Goal: Communication & Community: Answer question/provide support

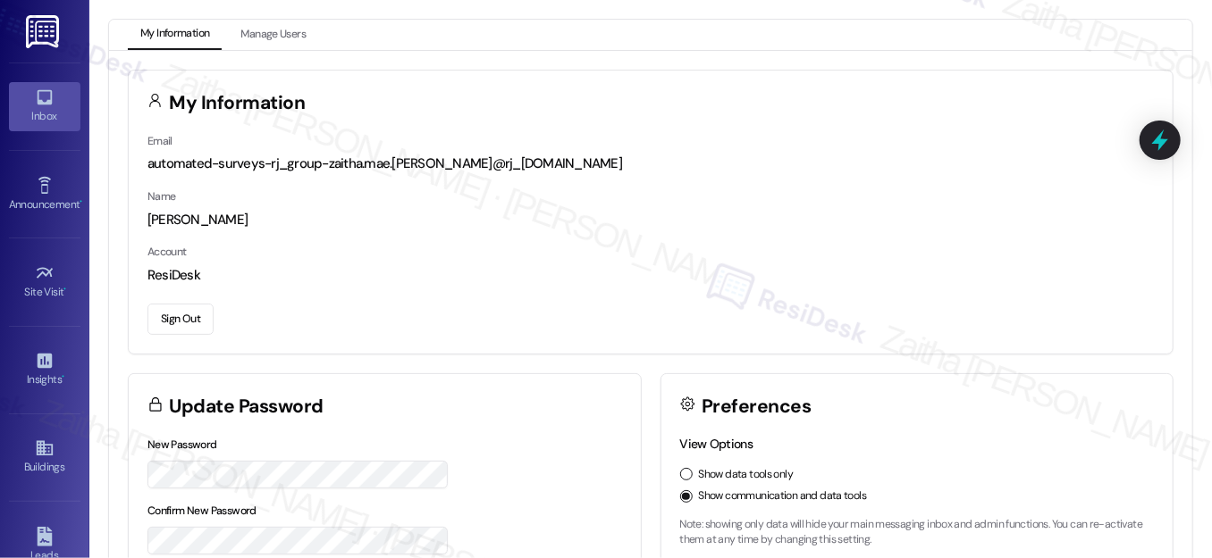
click at [38, 109] on div "Inbox" at bounding box center [44, 116] width 89 height 18
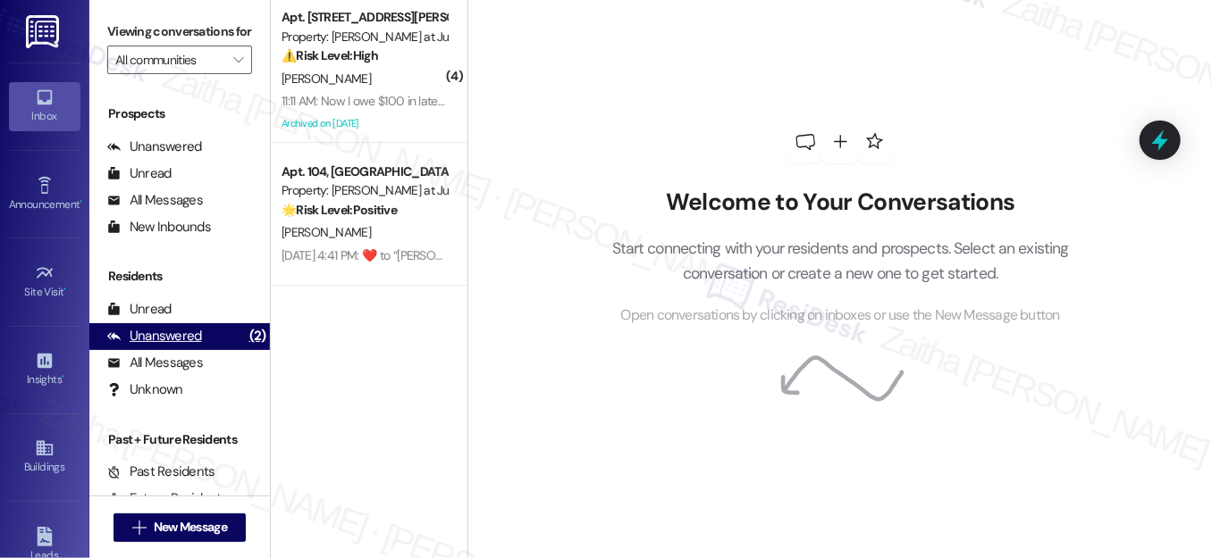
scroll to position [240, 0]
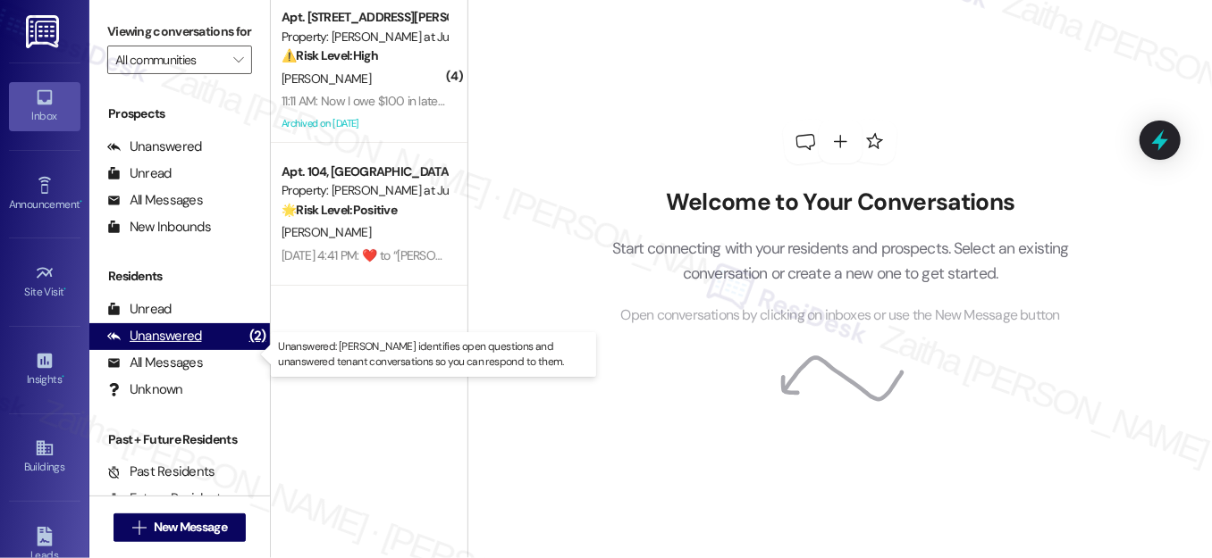
click at [177, 346] on div "Unanswered" at bounding box center [154, 336] width 95 height 19
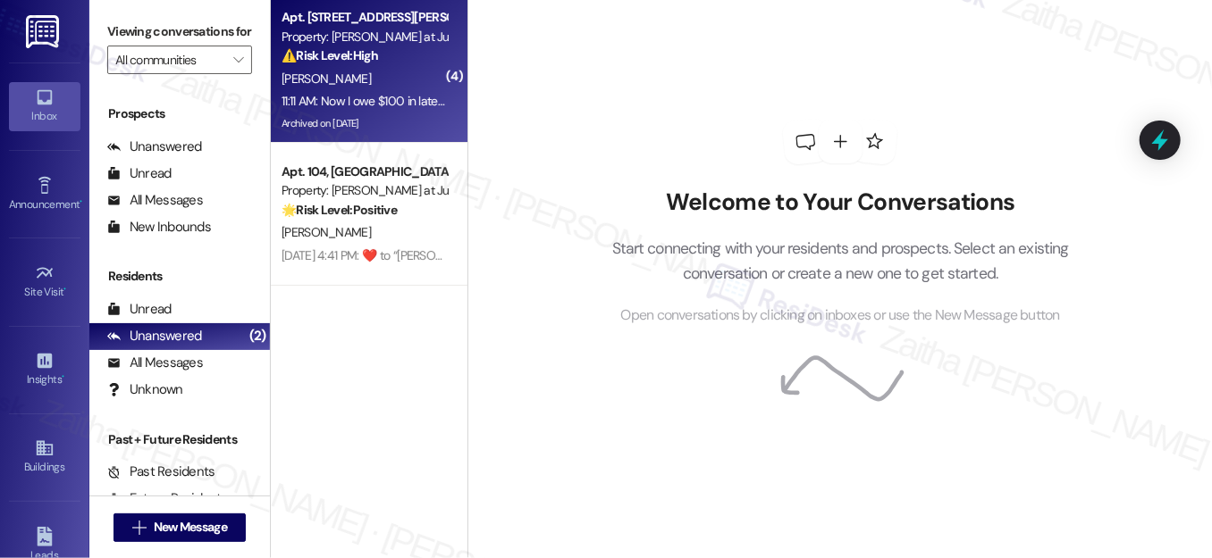
click at [417, 96] on div "11:11 AM: Now I owe $100 in late fees! I can't keep doing this, I can't pay for…" at bounding box center [514, 101] width 466 height 16
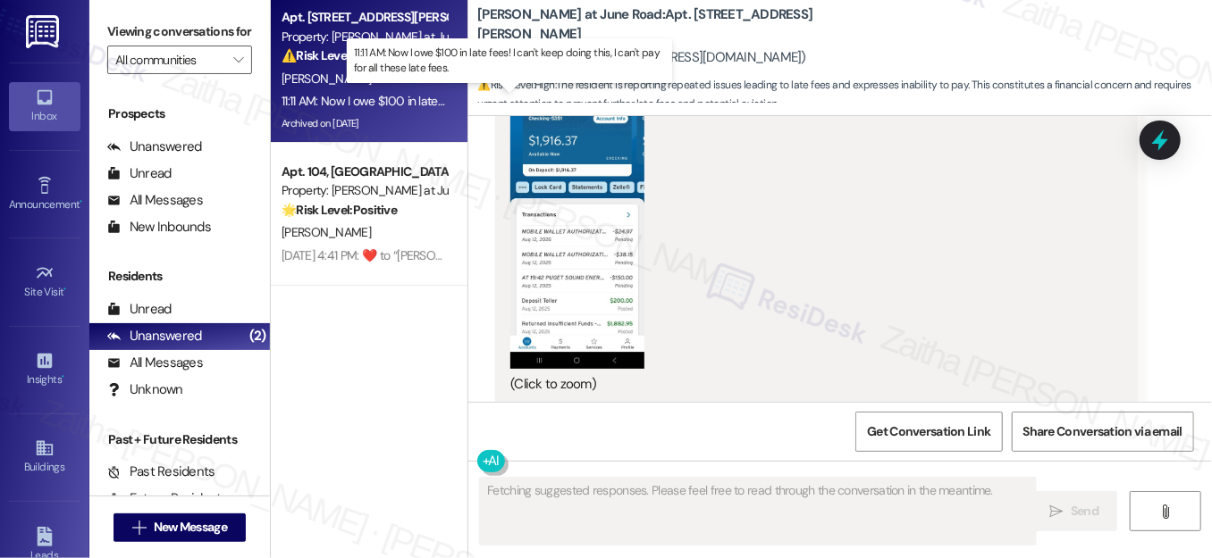
scroll to position [4523, 0]
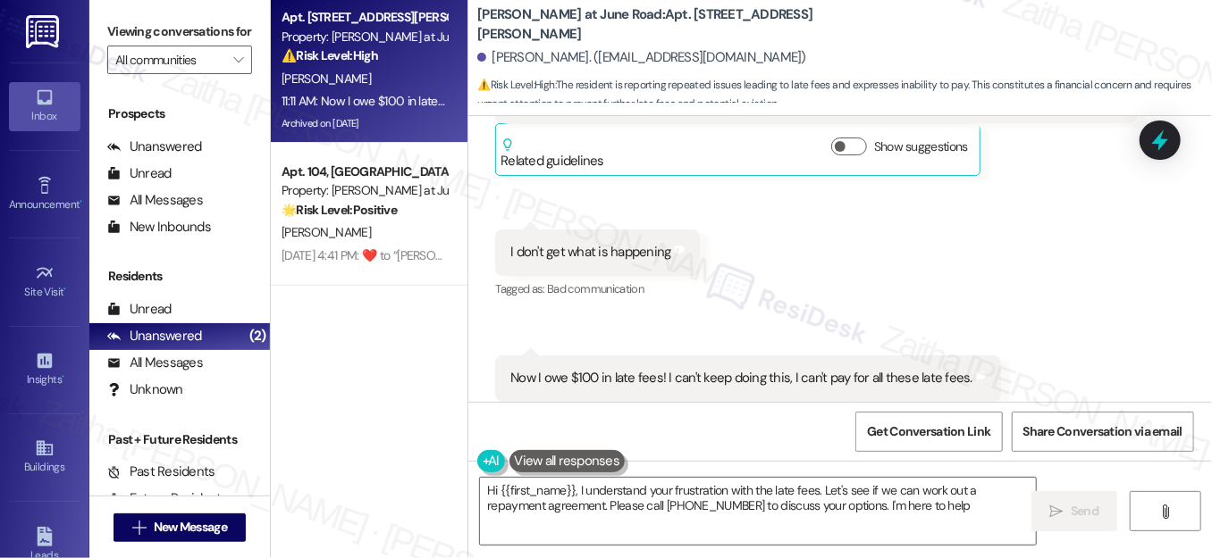
type textarea "Hi {{first_name}}, I understand your frustration with the late fees. Let's see …"
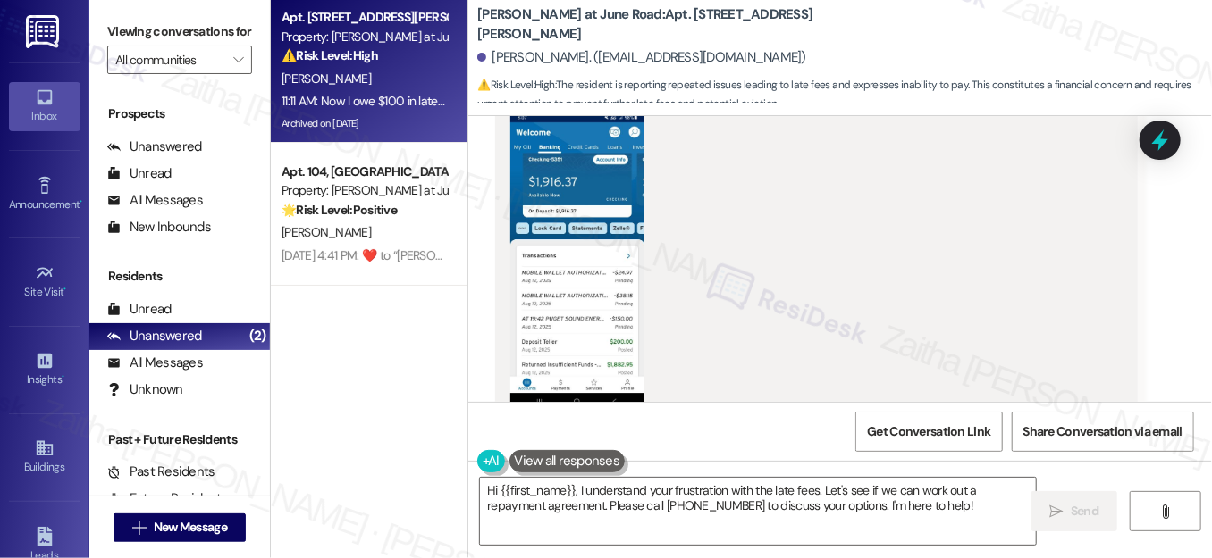
scroll to position [4117, 0]
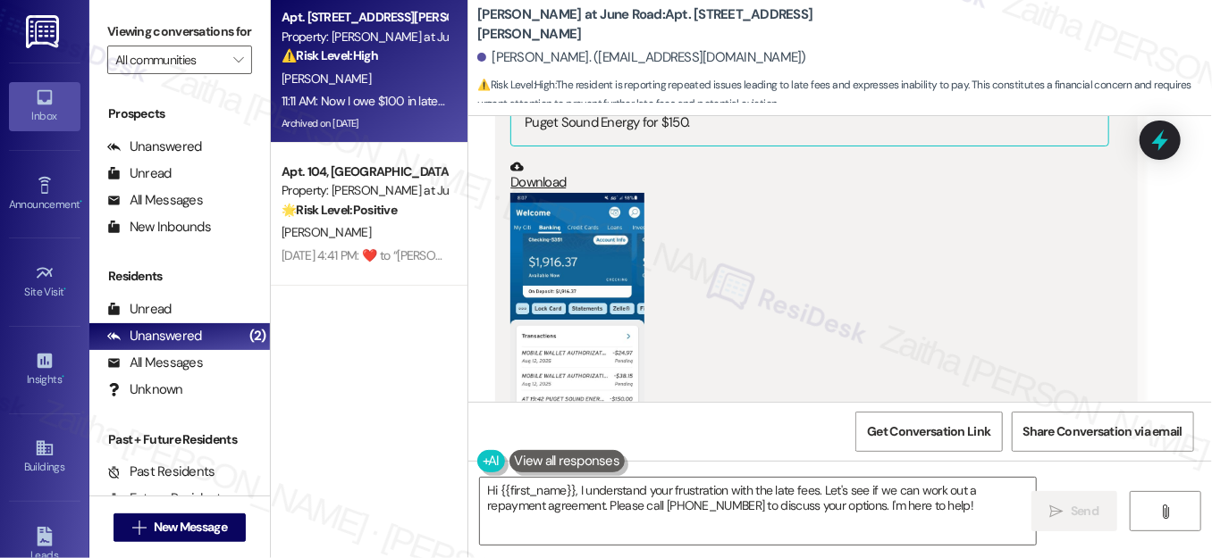
click at [561, 340] on button "Zoom image" at bounding box center [577, 342] width 134 height 298
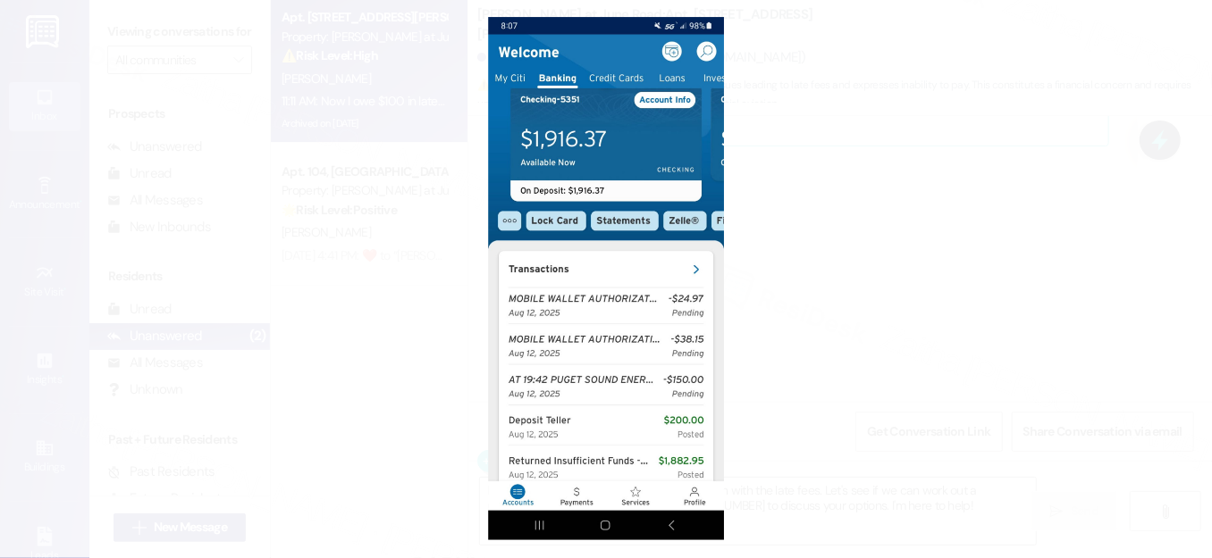
click at [910, 243] on button "Unzoom image" at bounding box center [606, 279] width 1212 height 558
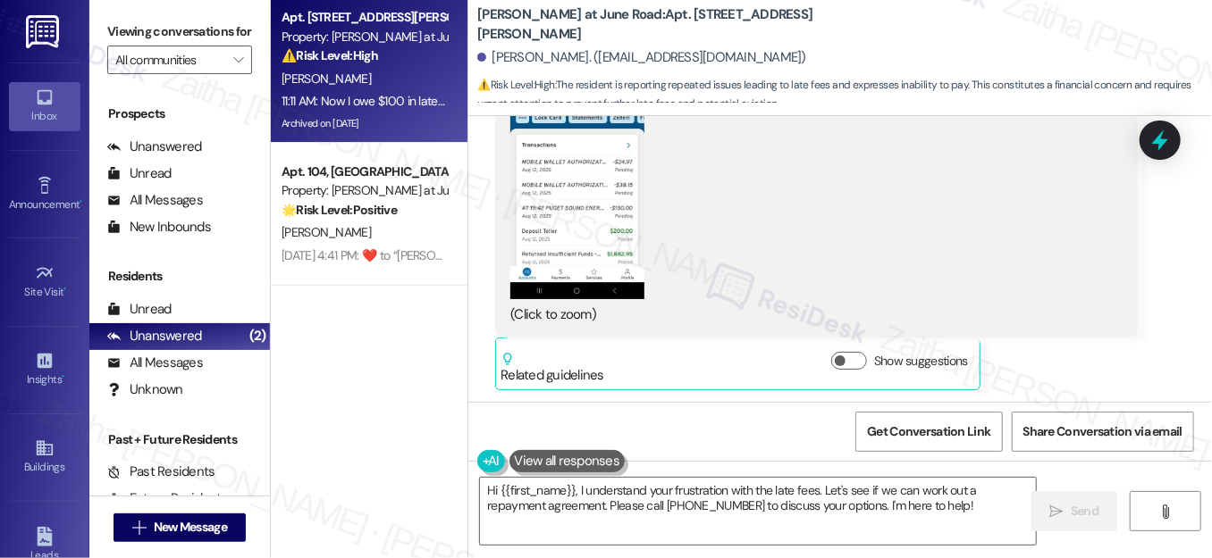
scroll to position [4280, 0]
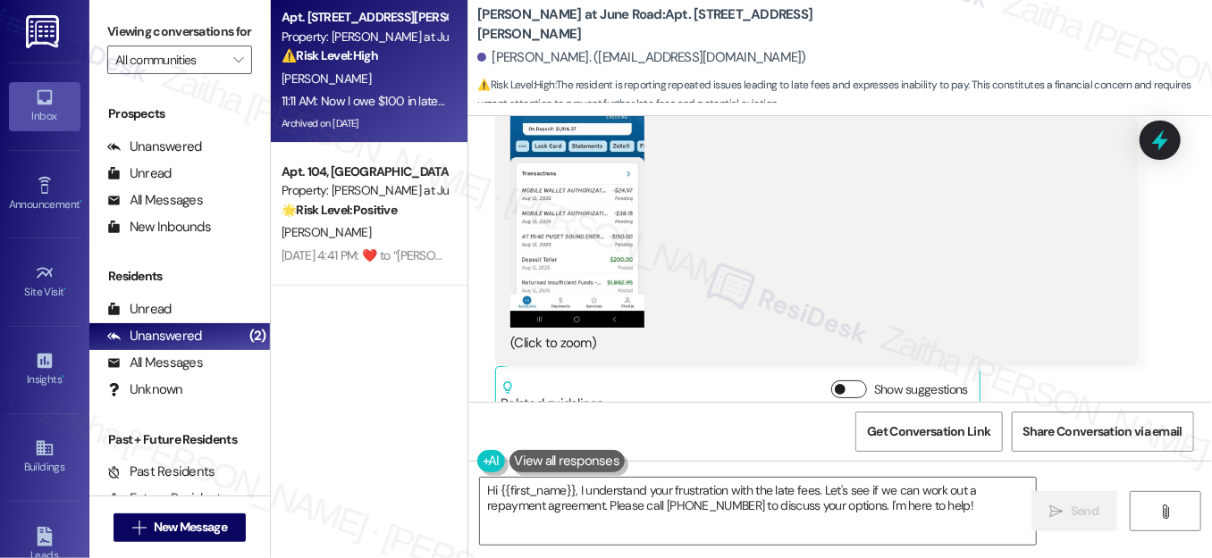
click at [848, 381] on button "Show suggestions" at bounding box center [849, 390] width 36 height 18
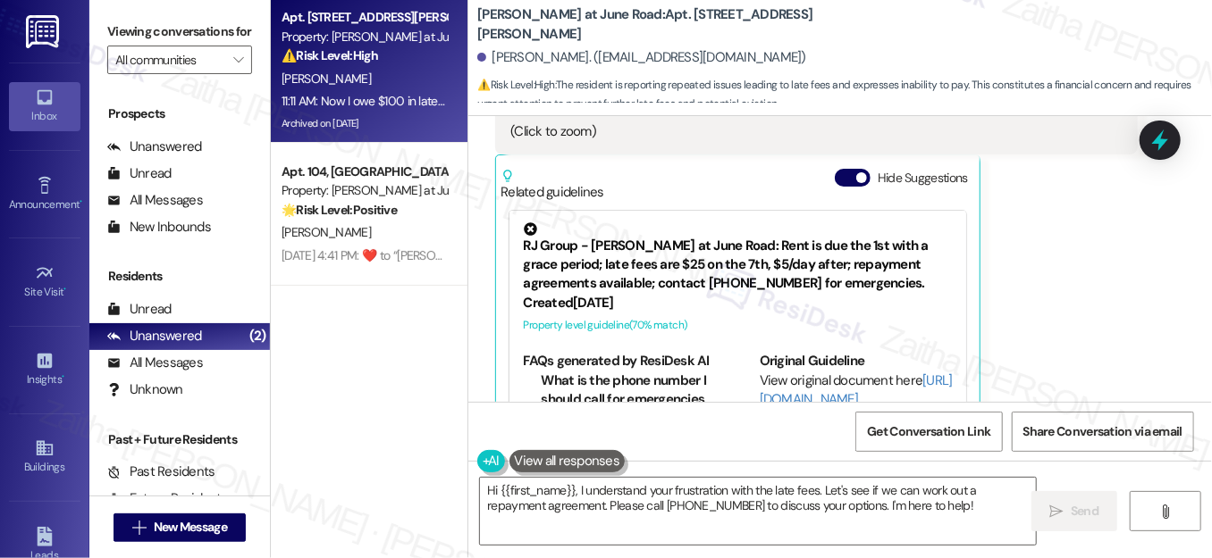
scroll to position [4524, 0]
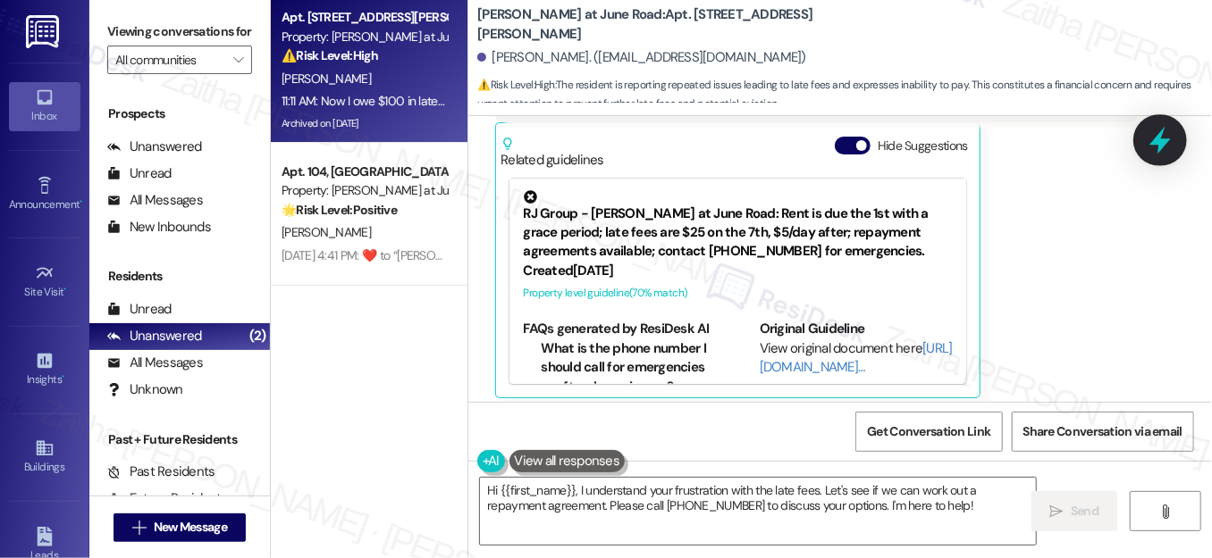
click at [1159, 145] on icon at bounding box center [1159, 141] width 21 height 28
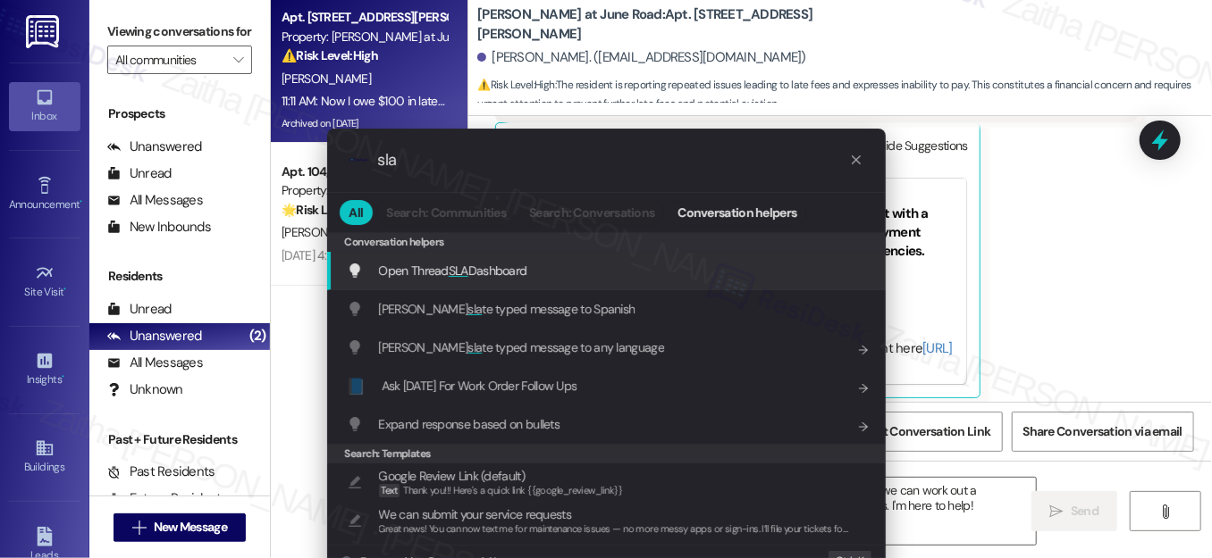
type input "sla"
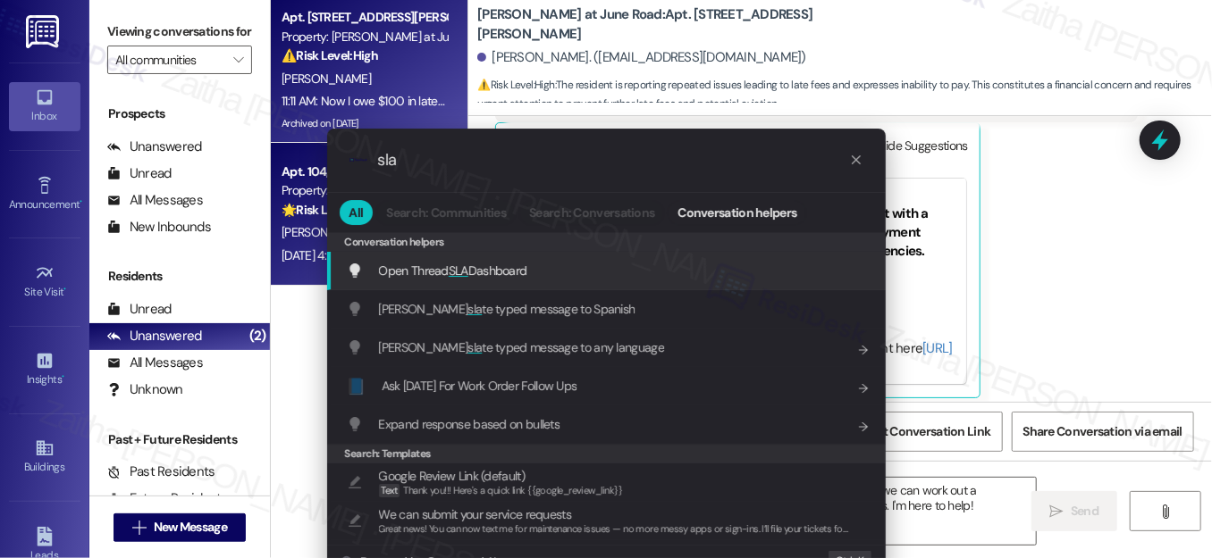
click at [439, 275] on span "Open Thread SLA Dashboard" at bounding box center [453, 271] width 148 height 16
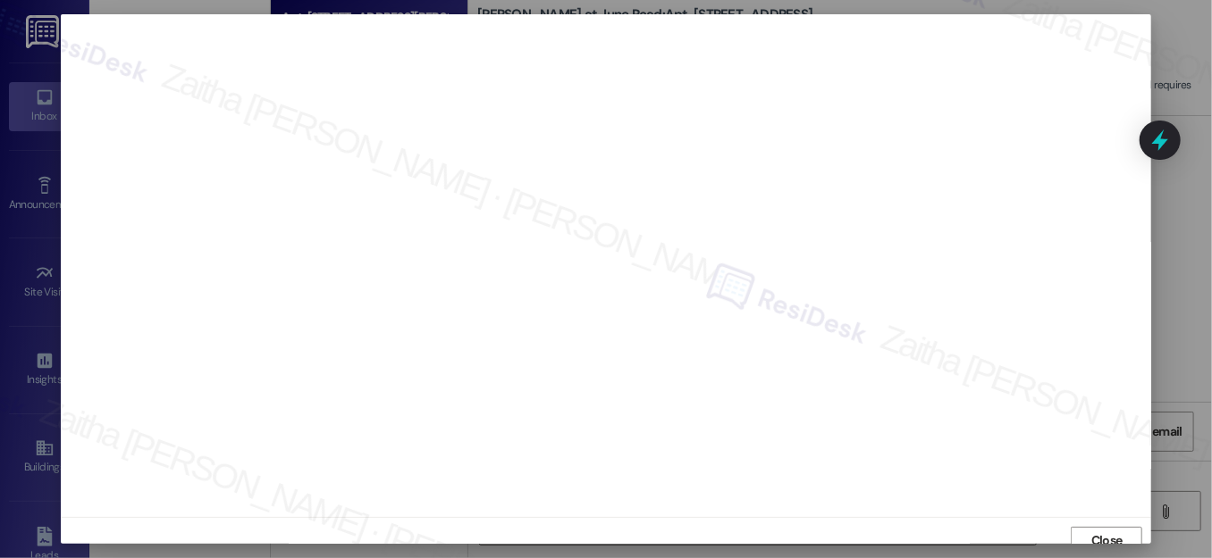
scroll to position [11, 0]
click at [1102, 530] on span "Close" at bounding box center [1106, 530] width 31 height 19
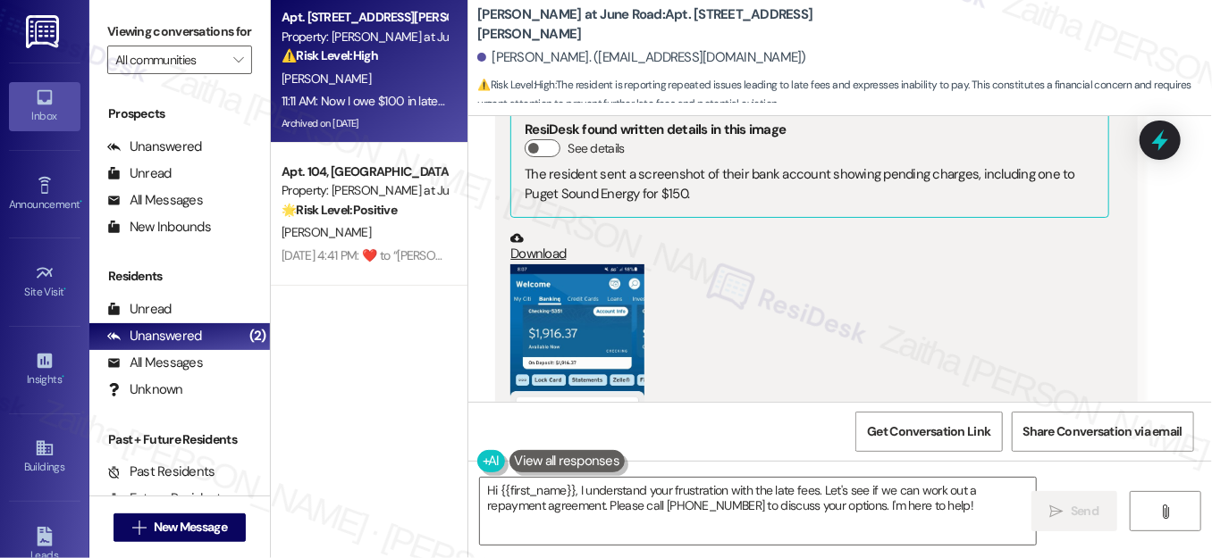
scroll to position [4208, 0]
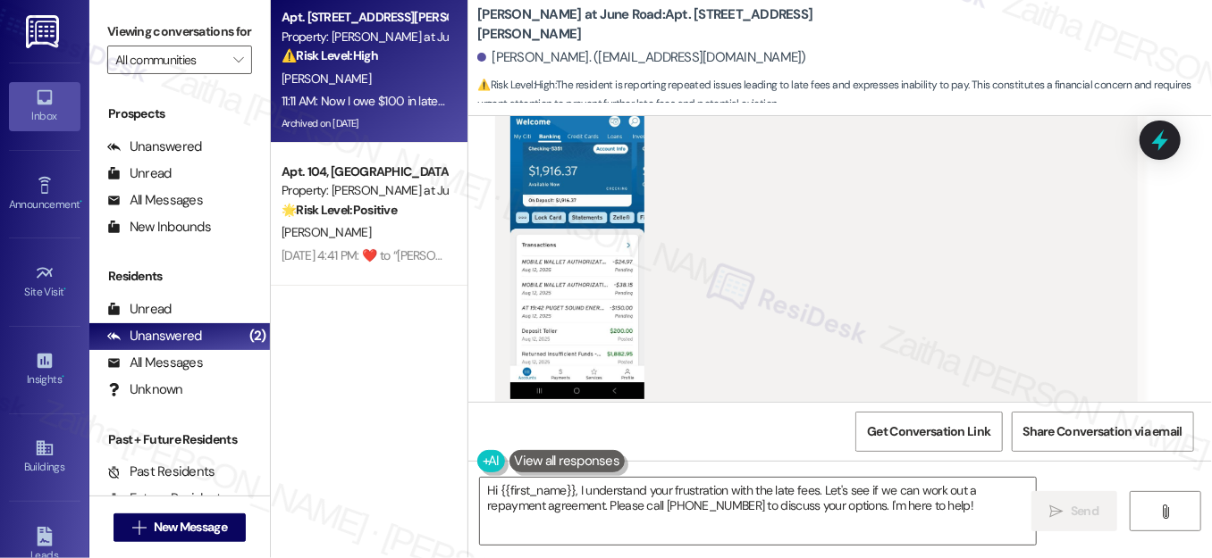
click at [572, 257] on button "Zoom image" at bounding box center [577, 251] width 134 height 298
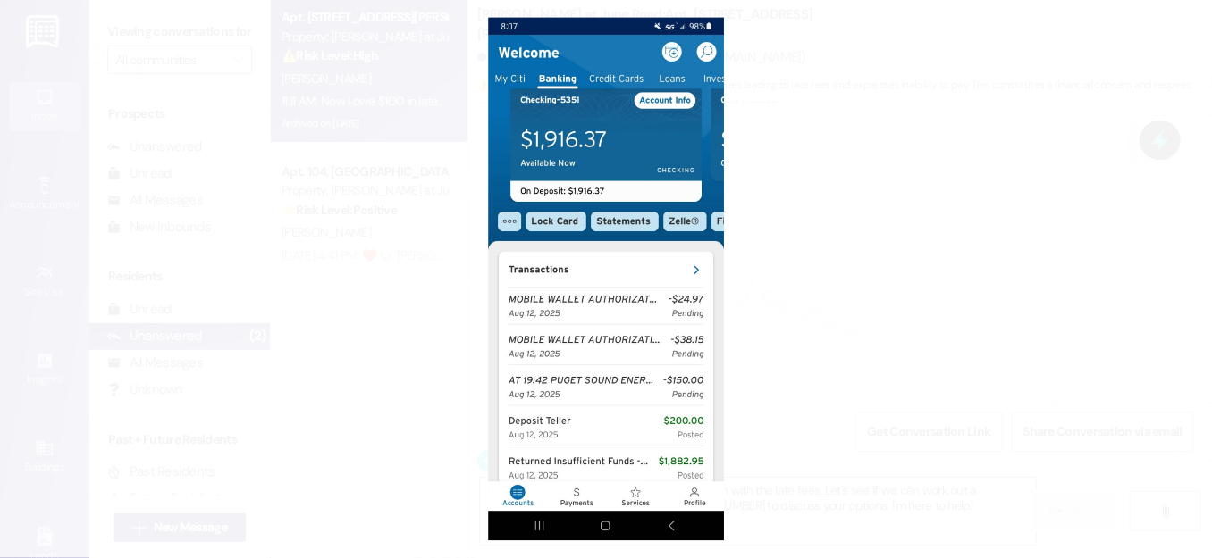
click at [962, 226] on button "Unzoom image" at bounding box center [606, 279] width 1212 height 558
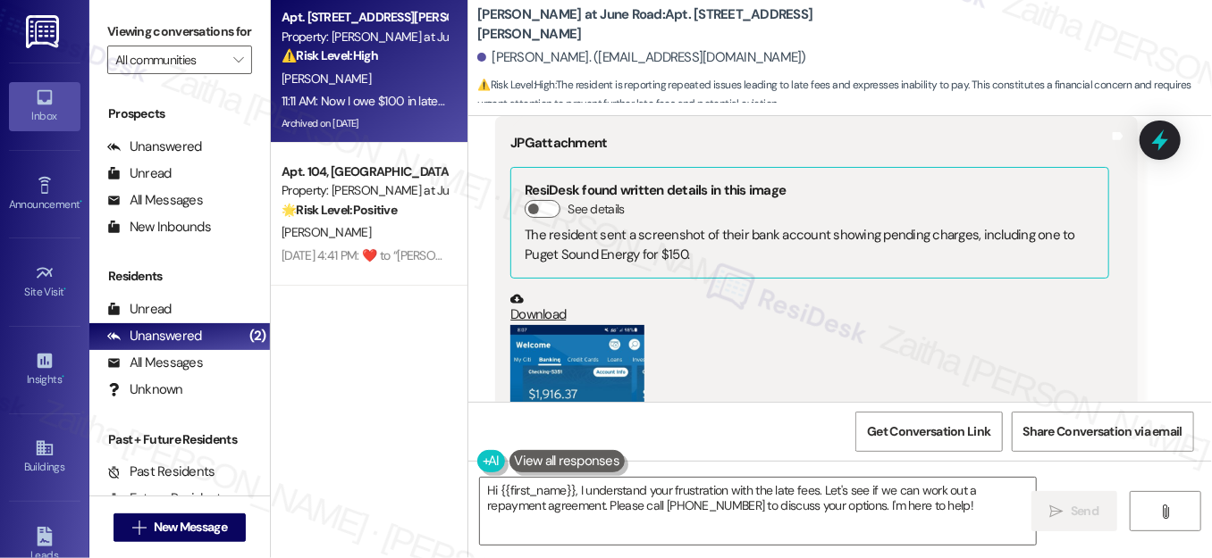
scroll to position [3964, 0]
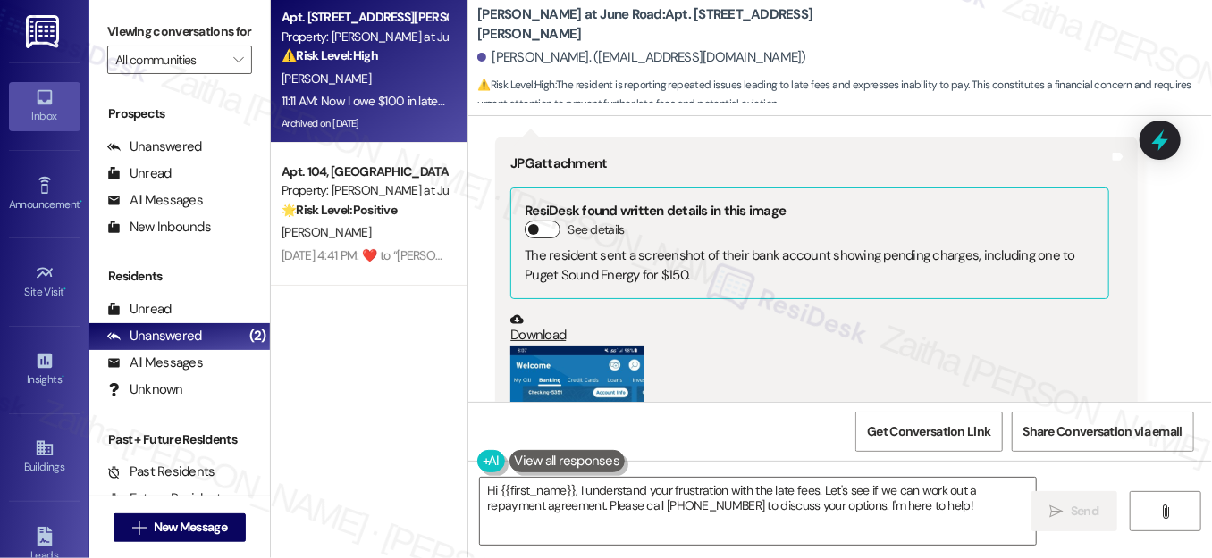
click at [543, 221] on button "See details" at bounding box center [542, 230] width 36 height 18
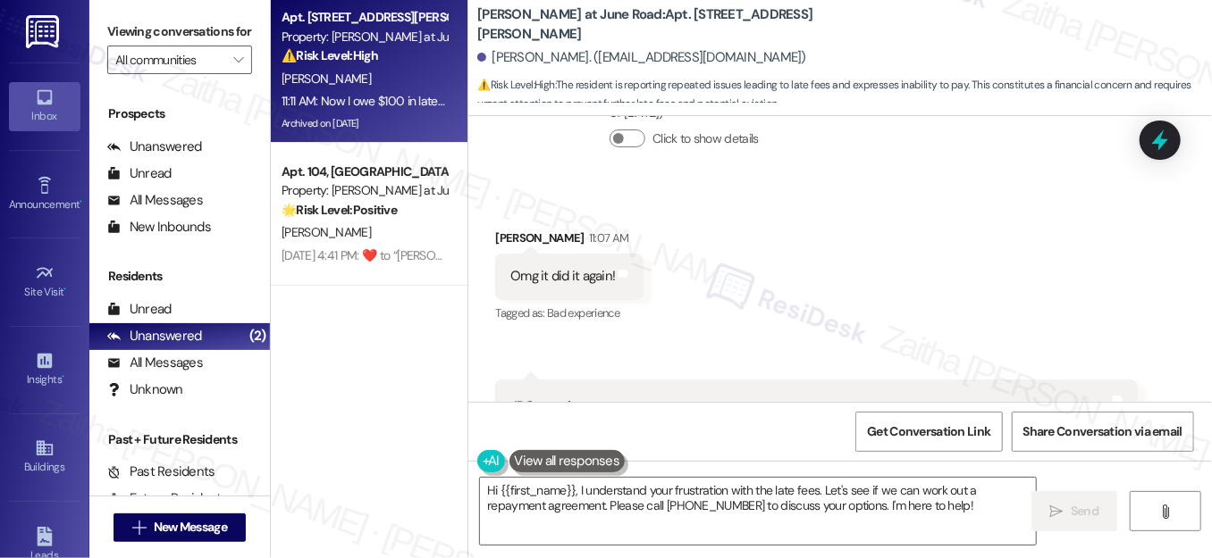
scroll to position [3883, 0]
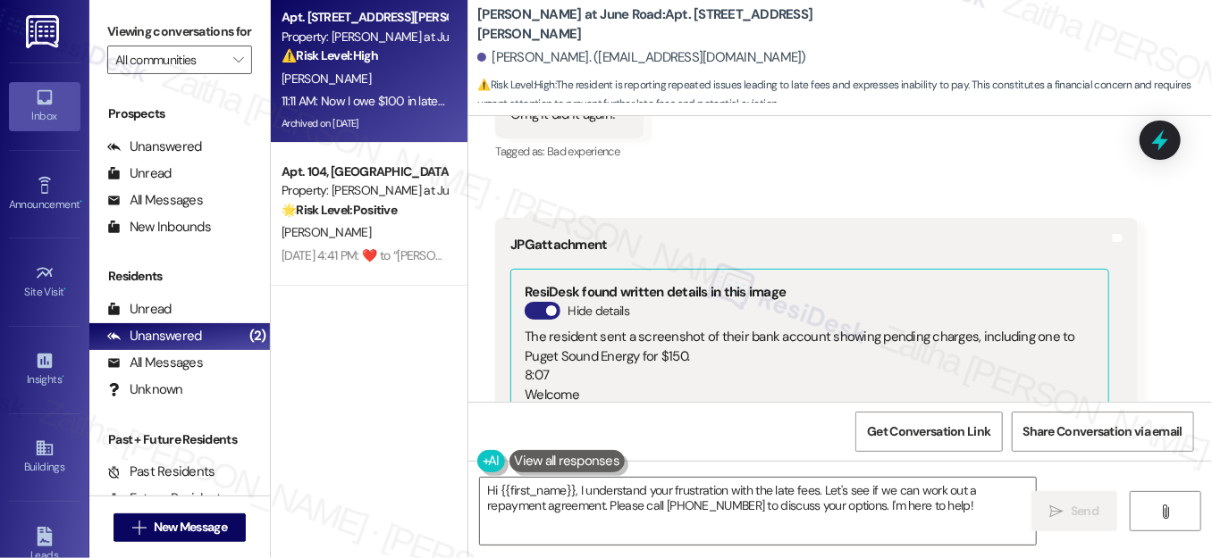
click at [525, 302] on button "Hide details" at bounding box center [542, 311] width 36 height 18
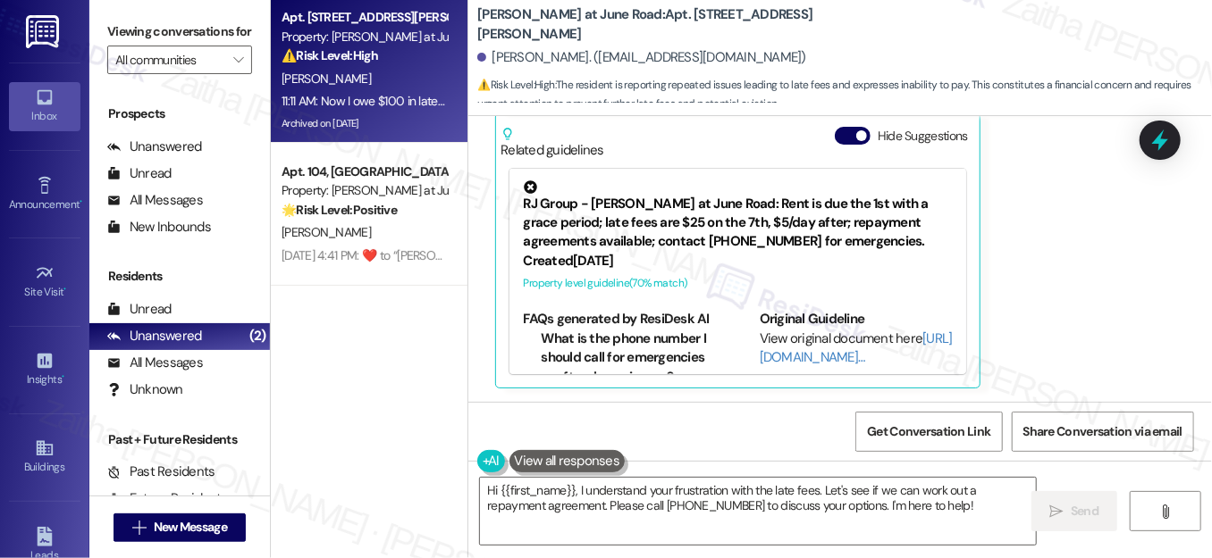
scroll to position [4371, 0]
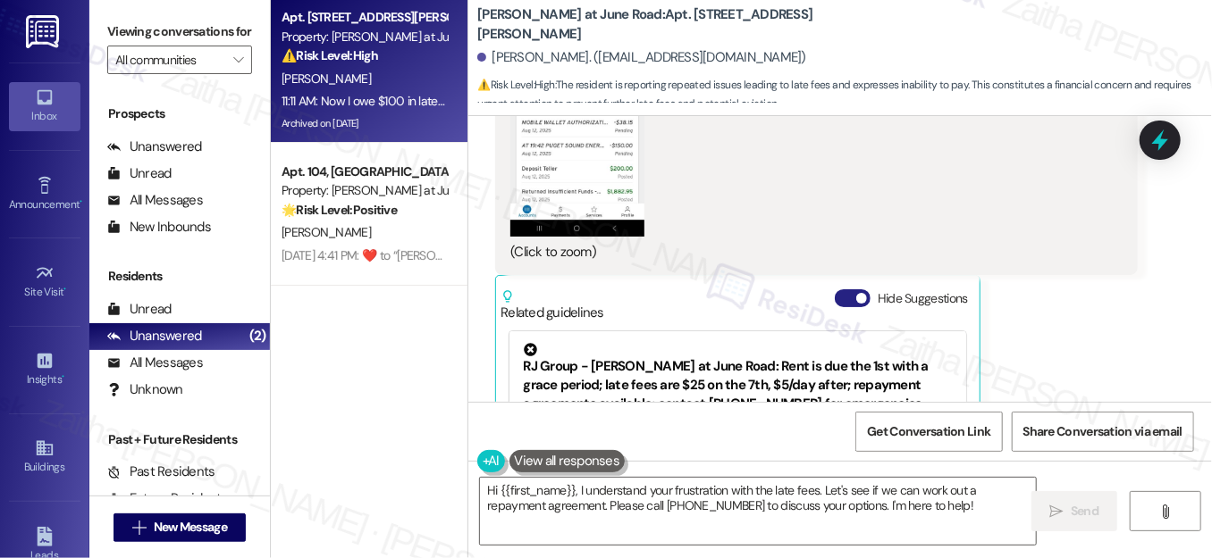
click at [839, 289] on button "Hide Suggestions" at bounding box center [852, 298] width 36 height 18
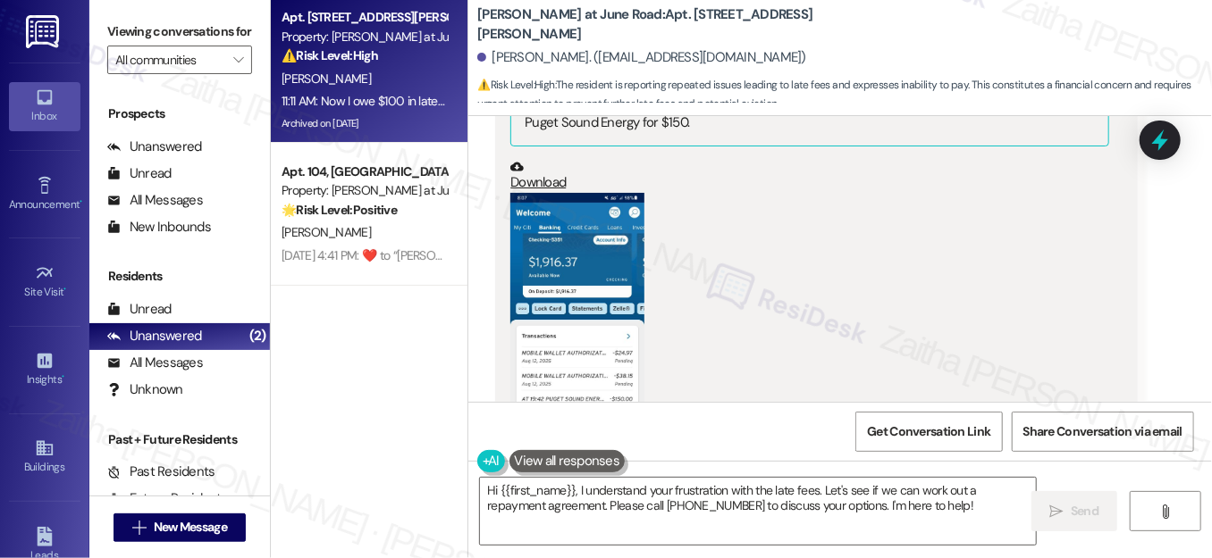
scroll to position [4523, 0]
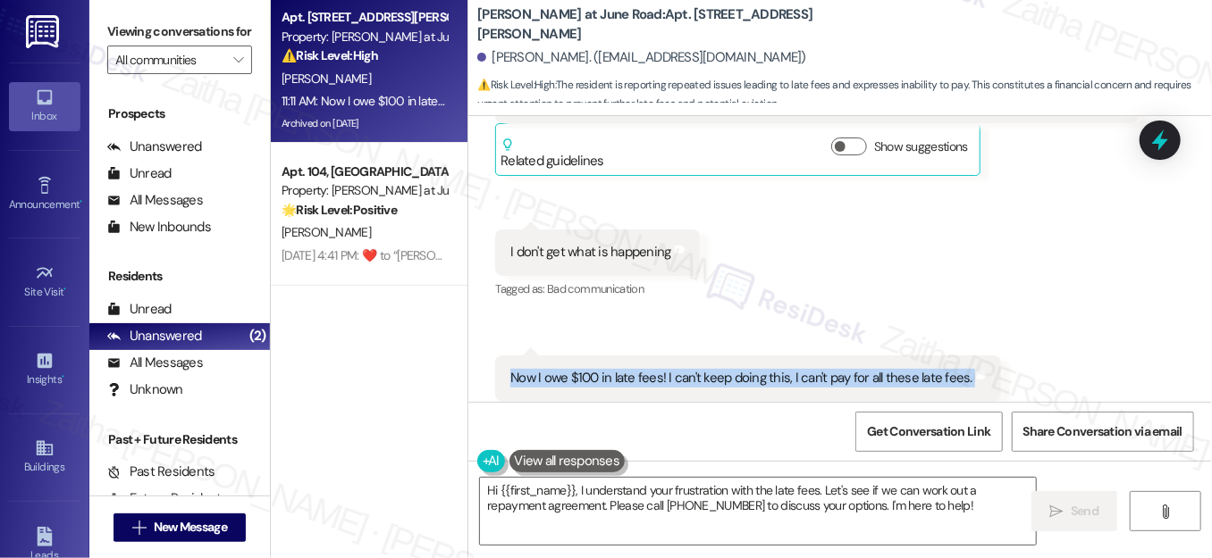
drag, startPoint x: 498, startPoint y: 341, endPoint x: 980, endPoint y: 337, distance: 482.5
click at [980, 356] on div "Now I owe $100 in late fees! I can't keep doing this, I can't pay for all these…" at bounding box center [748, 379] width 506 height 46
copy div "Now I owe $100 in late fees! I can't keep doing this, I can't pay for all these…"
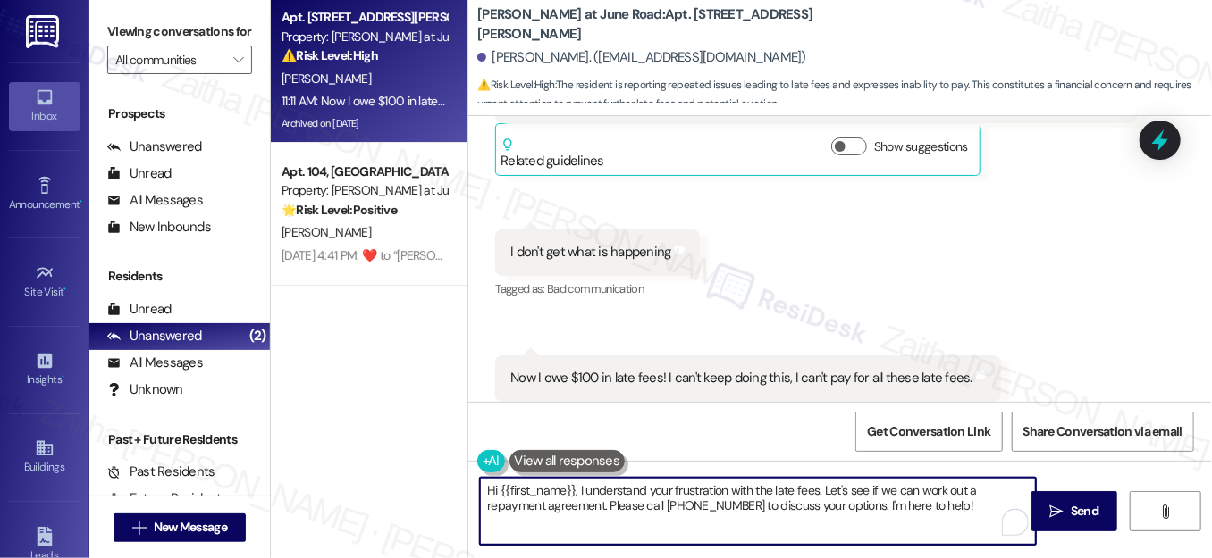
drag, startPoint x: 818, startPoint y: 485, endPoint x: 965, endPoint y: 504, distance: 147.7
click at [965, 504] on textarea "Hi {{first_name}}, I understand your frustration with the late fees. Let's see …" at bounding box center [758, 511] width 556 height 67
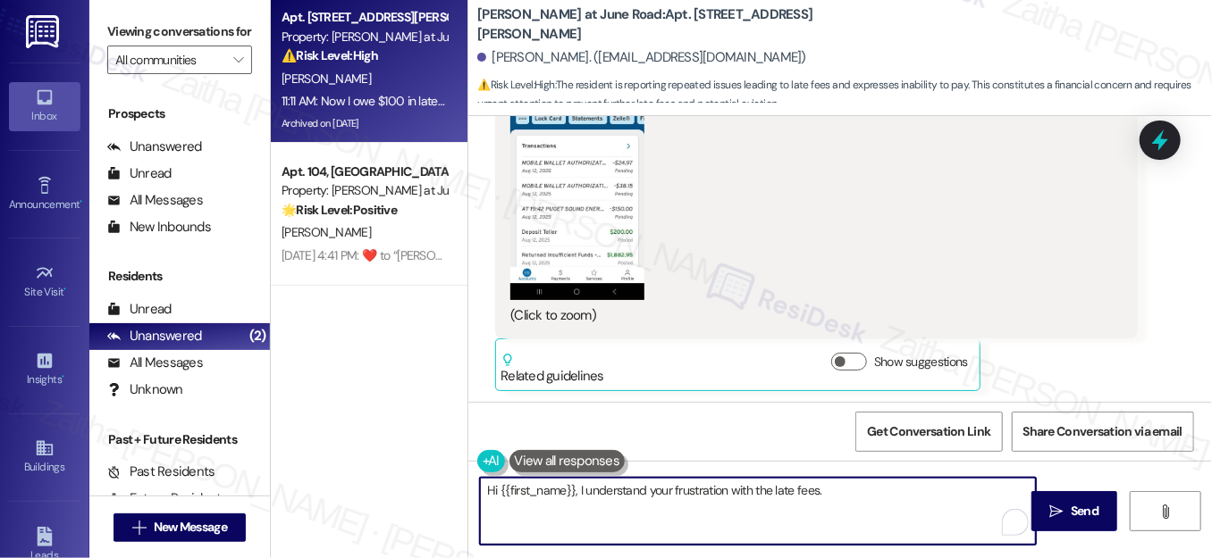
scroll to position [4279, 0]
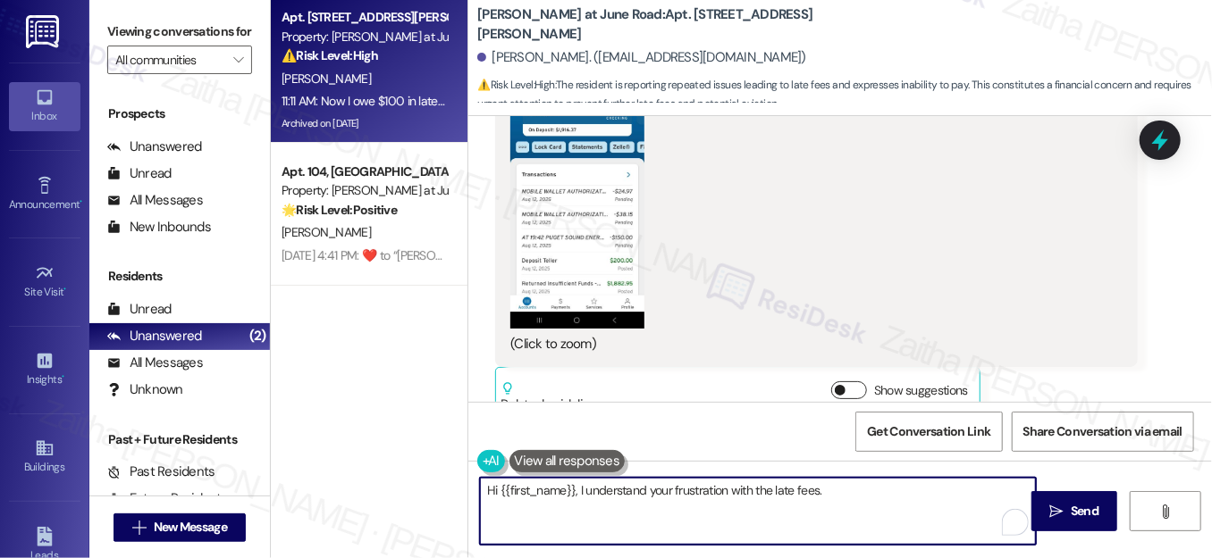
click at [845, 382] on button "Show suggestions" at bounding box center [849, 391] width 36 height 18
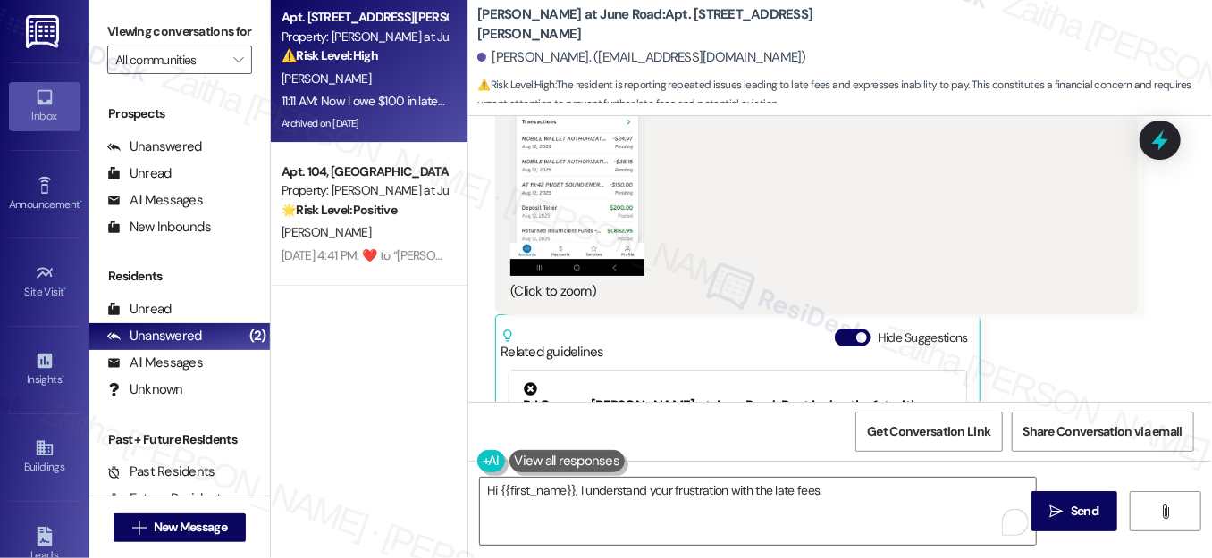
scroll to position [4441, 0]
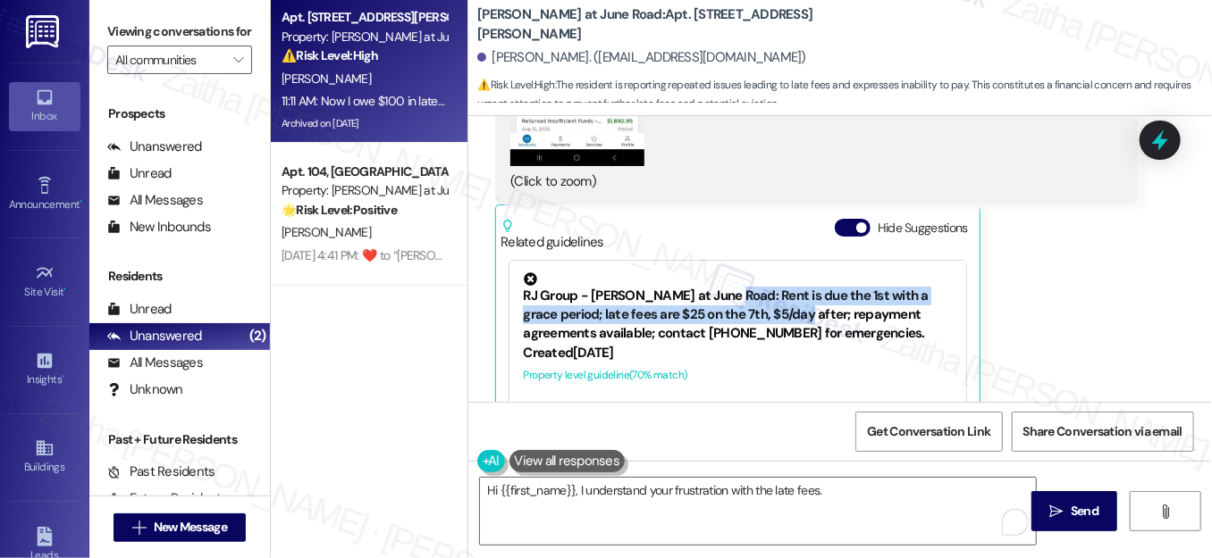
drag, startPoint x: 727, startPoint y: 247, endPoint x: 801, endPoint y: 276, distance: 78.6
click at [801, 276] on div "RJ Group - [PERSON_NAME] at June Road: Rent is due the 1st with a grace period;…" at bounding box center [737, 308] width 429 height 71
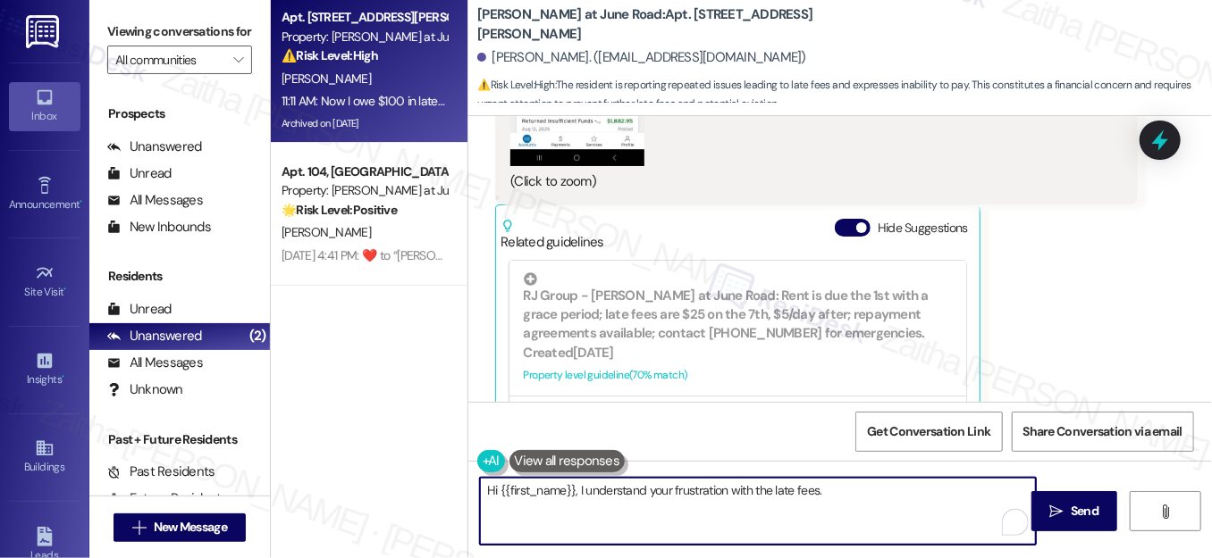
click at [859, 490] on textarea "Hi {{first_name}}, I understand your frustration with the late fees." at bounding box center [758, 511] width 556 height 67
paste textarea "Now I owe $100 in late fees! I can't keep doing this, I can't pay for all these…"
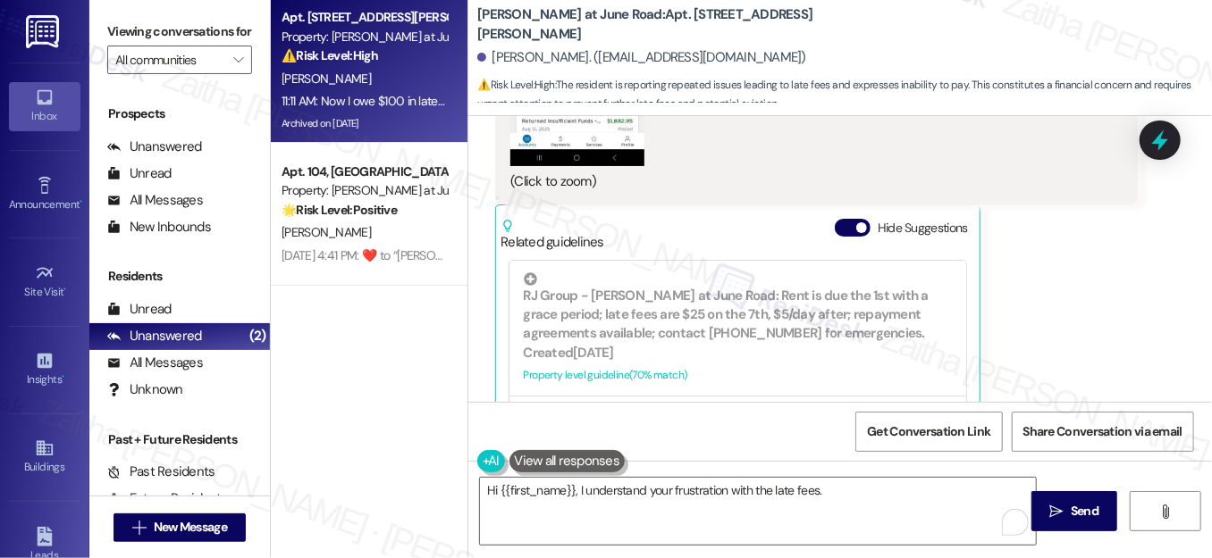
click at [1120, 275] on div "[PERSON_NAME] 11:08 AM JPG attachment ResiDesk found written details in this im…" at bounding box center [816, 70] width 642 height 821
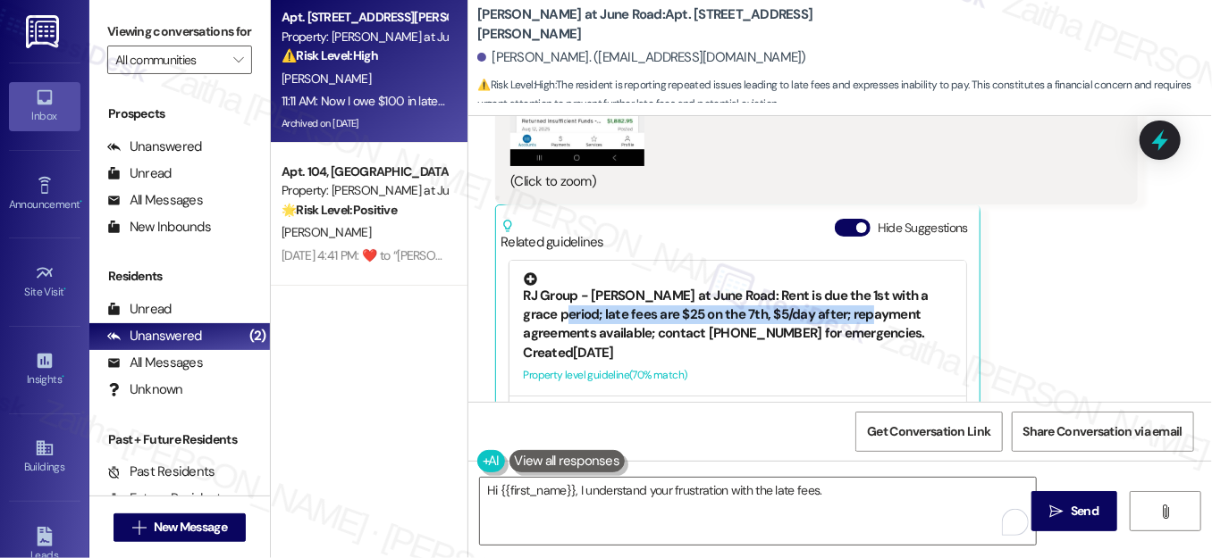
drag, startPoint x: 885, startPoint y: 269, endPoint x: 562, endPoint y: 274, distance: 322.6
click at [562, 274] on div "RJ Group - [PERSON_NAME] at June Road: Rent is due the 1st with a grace period;…" at bounding box center [737, 308] width 429 height 71
copy div "late fees are $25 on the 7th, $5/day after; repayment"
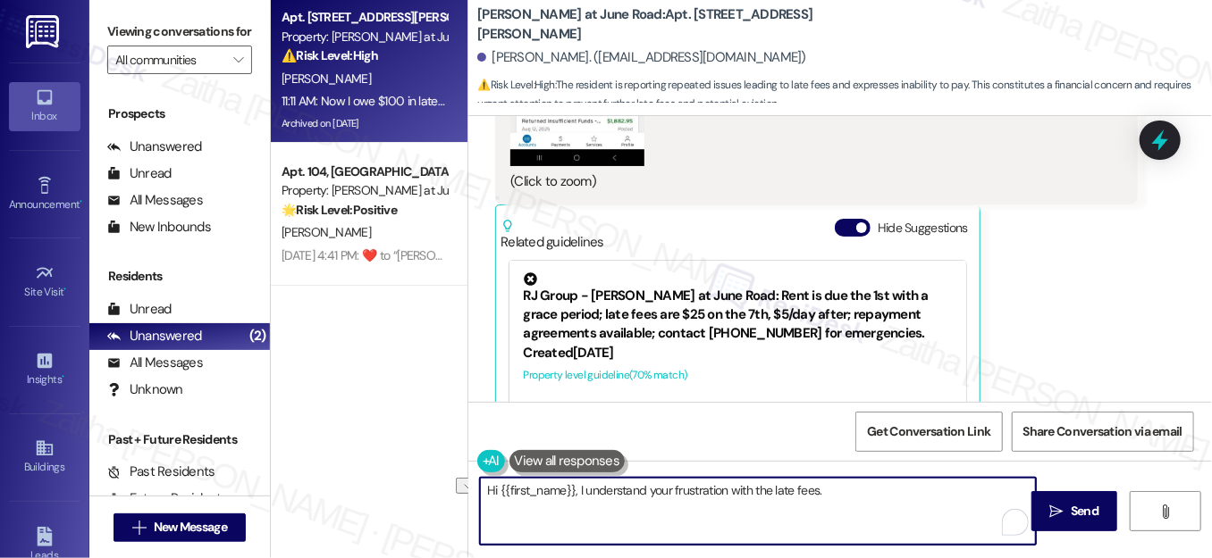
drag, startPoint x: 577, startPoint y: 491, endPoint x: 834, endPoint y: 497, distance: 257.4
click at [834, 497] on textarea "Hi {{first_name}}, I understand your frustration with the late fees." at bounding box center [758, 511] width 556 height 67
paste textarea "I understand late fees can be frustrating. I’ll relay your concern to the team …"
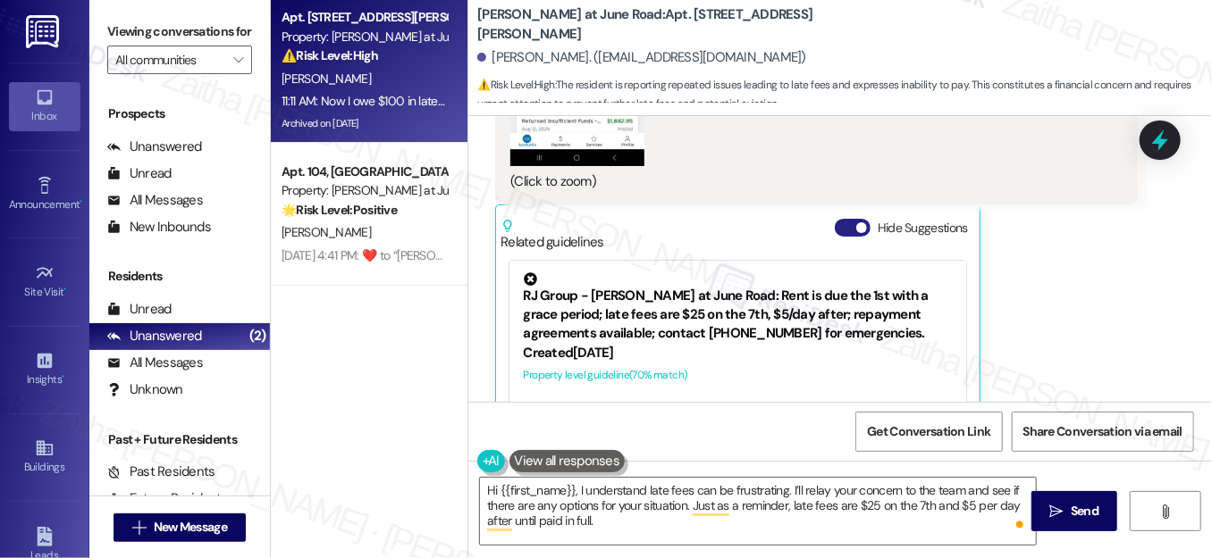
click at [836, 219] on button "Hide Suggestions" at bounding box center [852, 228] width 36 height 18
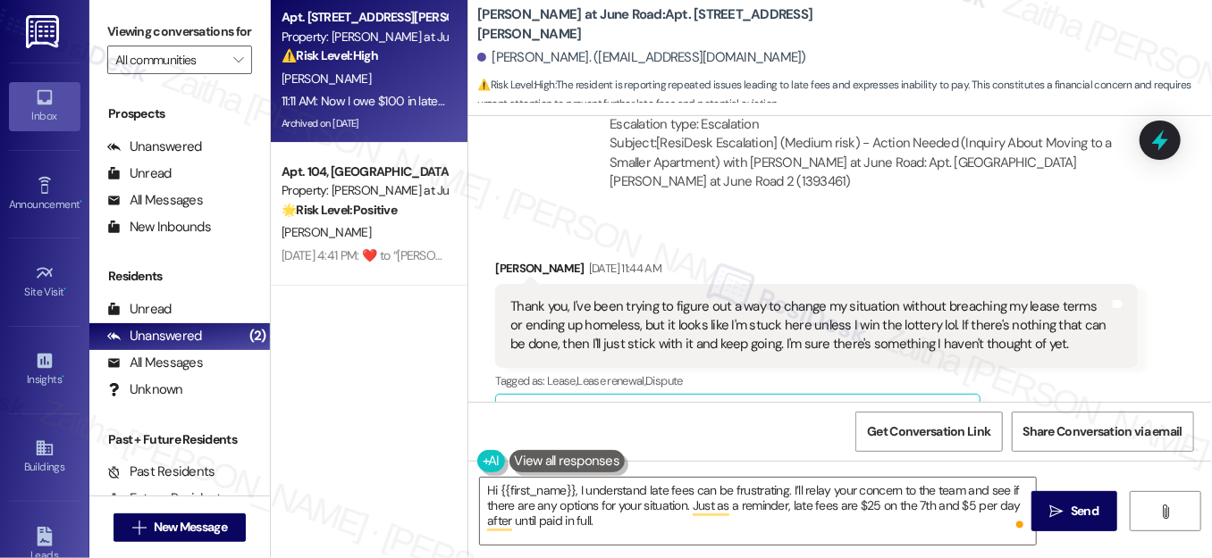
scroll to position [3061, 0]
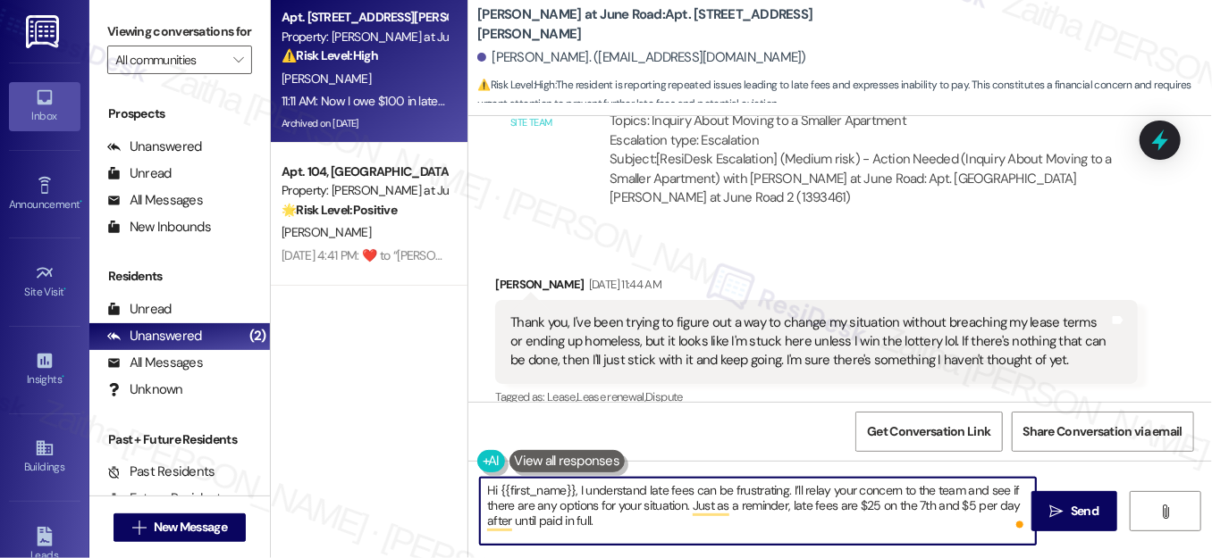
click at [626, 525] on textarea "Hi {{first_name}}, I understand late fees can be frustrating. I’ll relay your c…" at bounding box center [758, 511] width 556 height 67
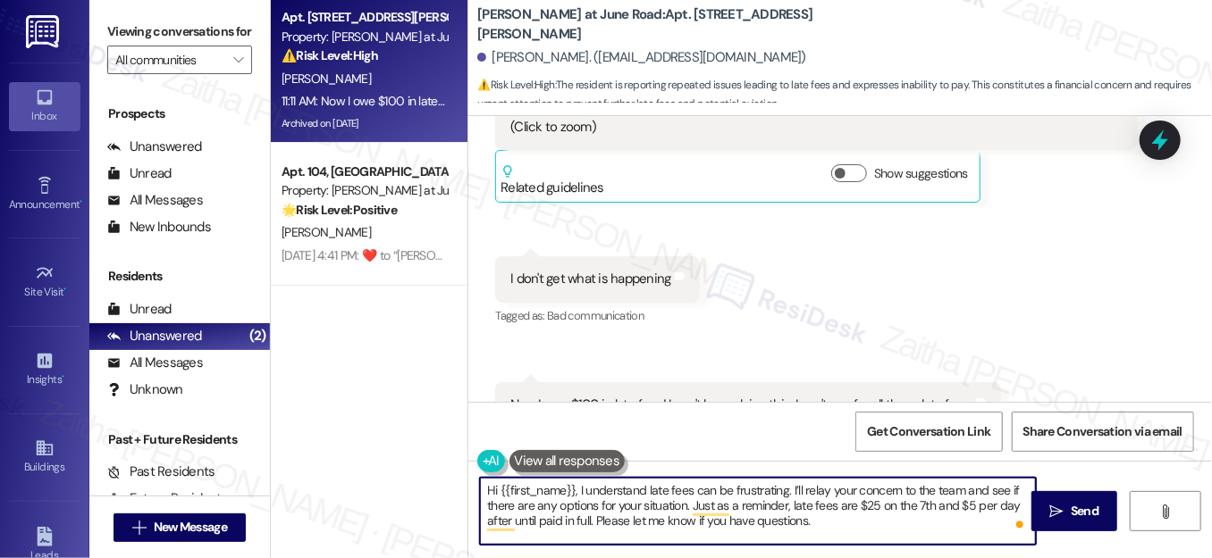
scroll to position [4523, 0]
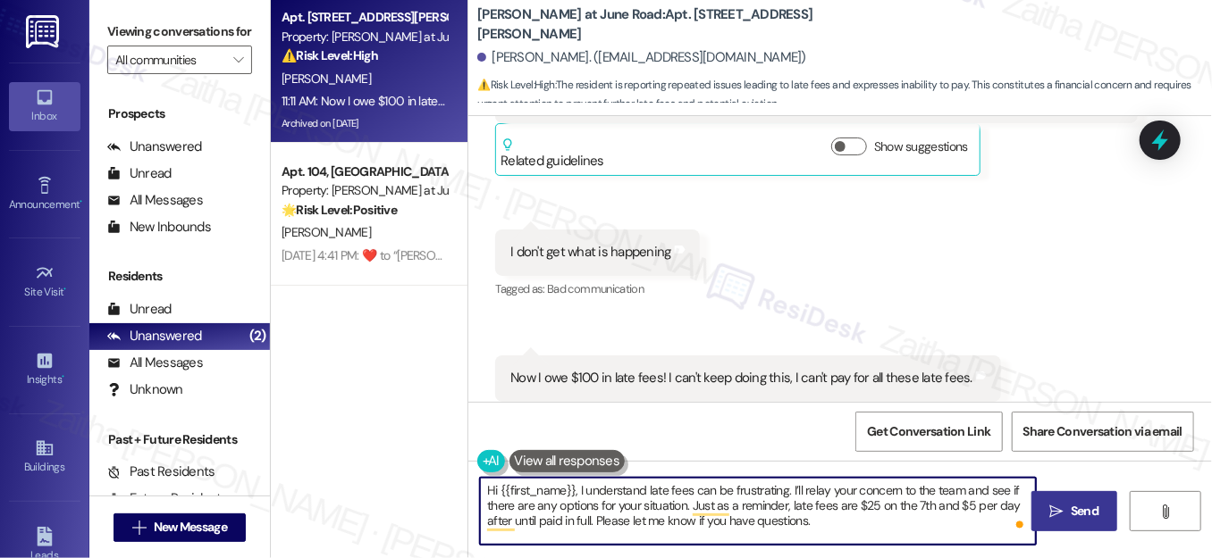
type textarea "Hi {{first_name}}, I understand late fees can be frustrating. I’ll relay your c…"
click at [1065, 499] on button " Send" at bounding box center [1074, 511] width 87 height 40
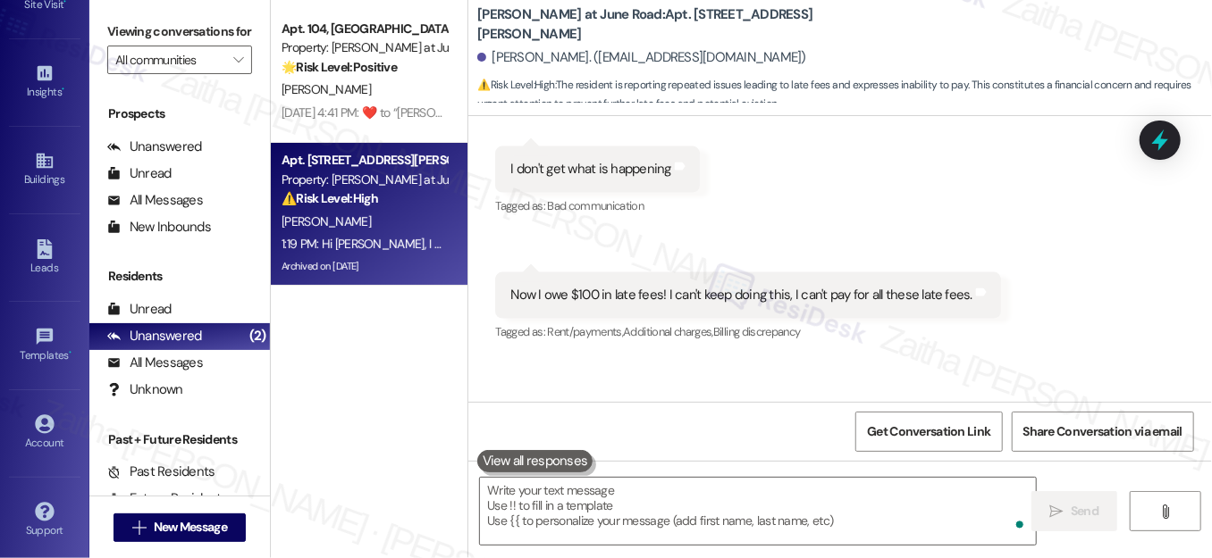
scroll to position [4686, 0]
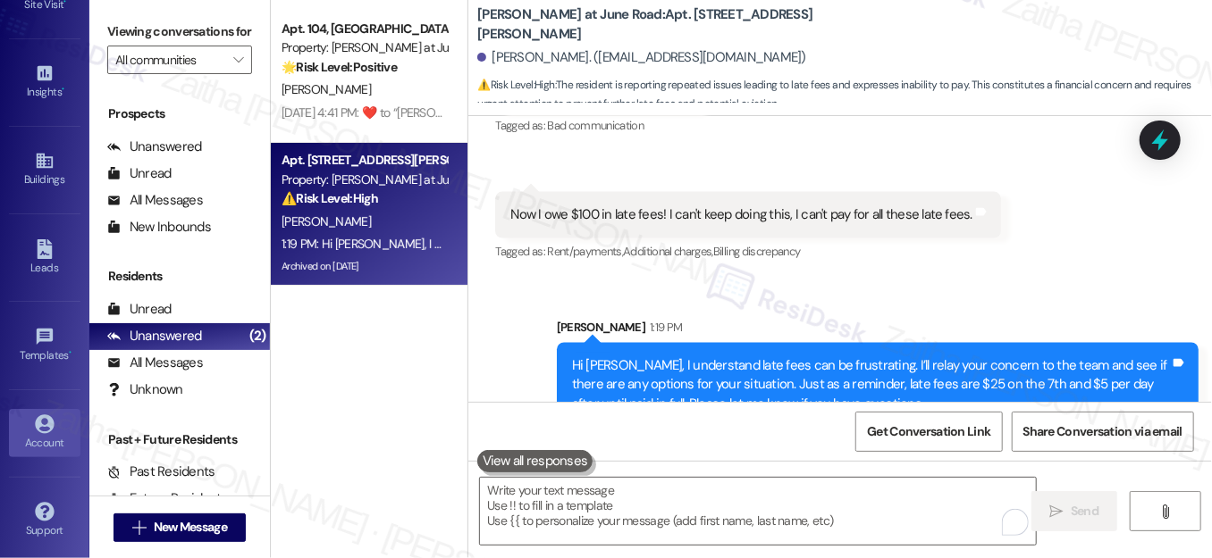
click at [54, 425] on link "Account" at bounding box center [44, 433] width 71 height 48
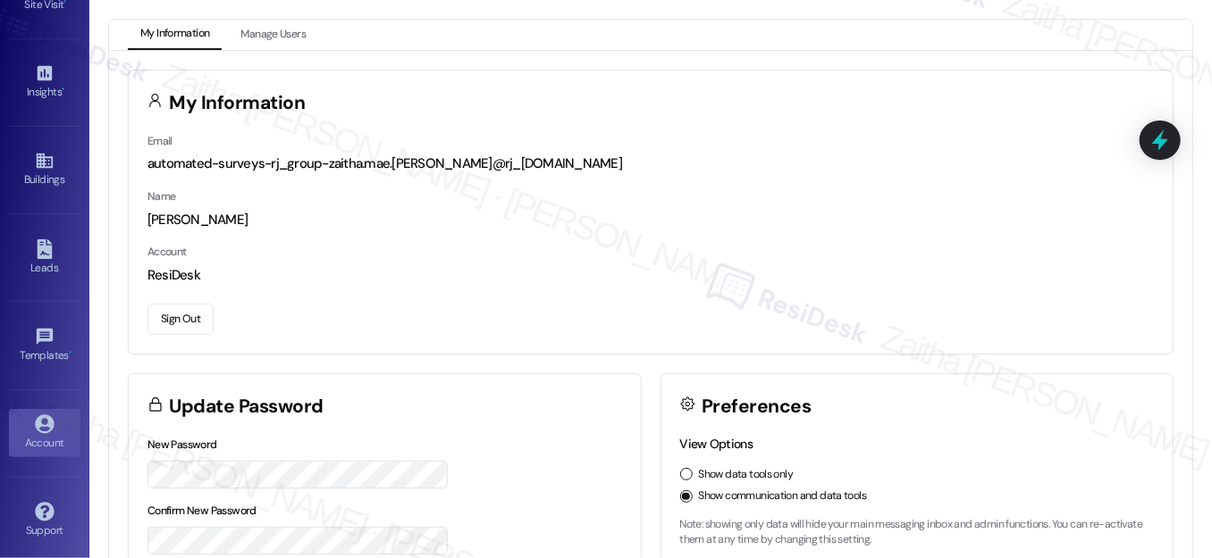
click at [180, 318] on button "Sign Out" at bounding box center [180, 319] width 66 height 31
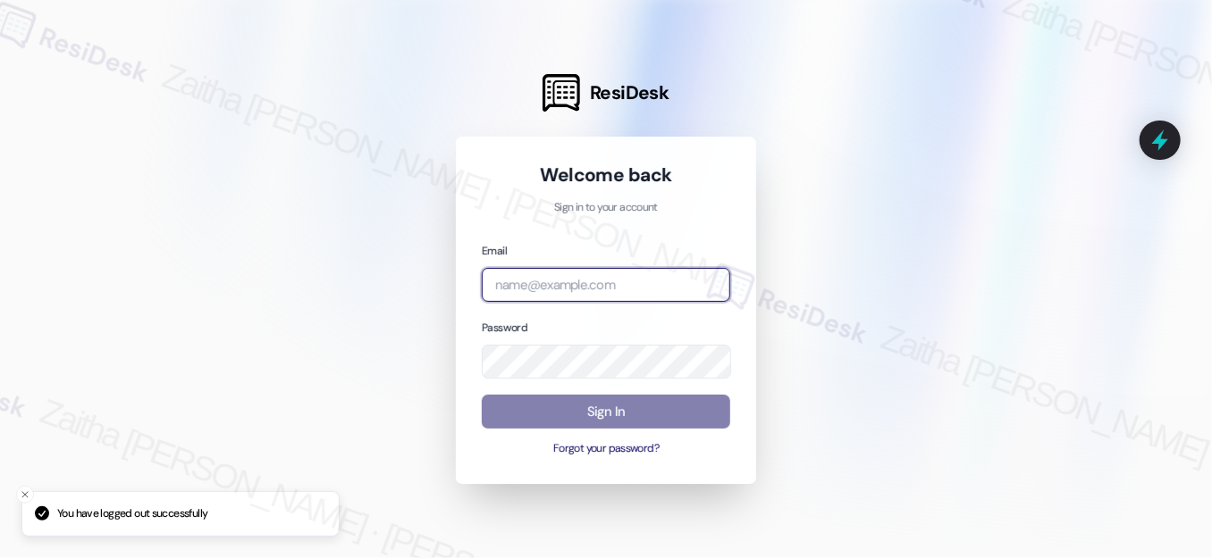
click at [577, 287] on input "email" at bounding box center [606, 285] width 248 height 35
type input "automated-surveys-grant_main-zaitha.mae.[PERSON_NAME]@grant_[DOMAIN_NAME]"
